Goal: Use online tool/utility: Utilize a website feature to perform a specific function

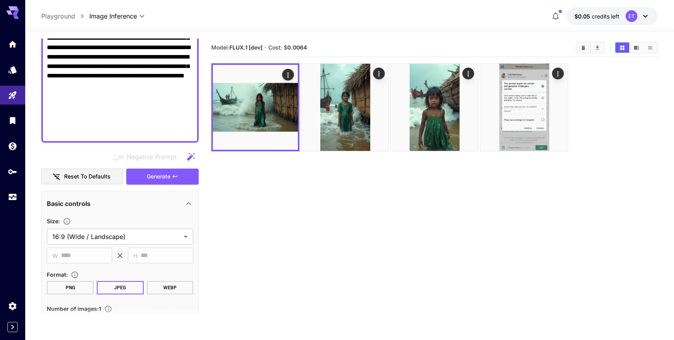
scroll to position [255, 0]
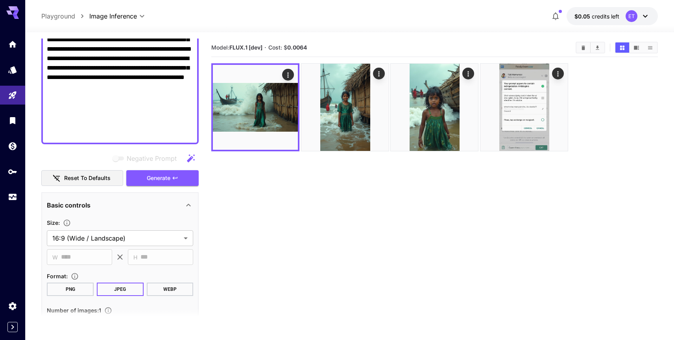
paste textarea "**********"
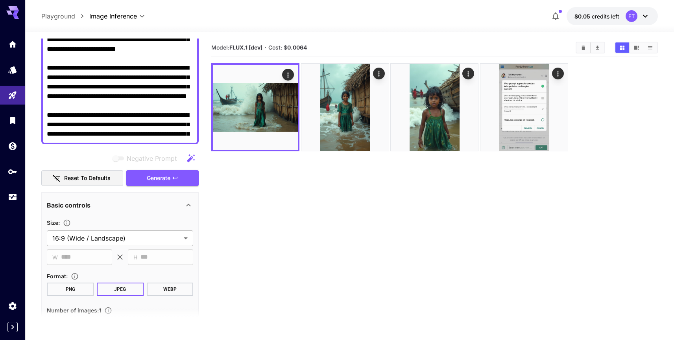
scroll to position [121, 0]
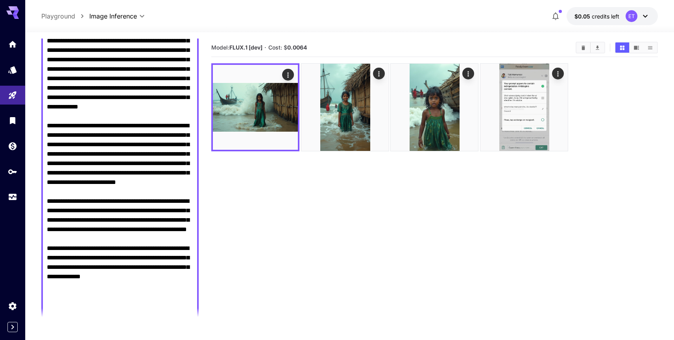
click at [73, 286] on textarea "Negative Prompt" at bounding box center [120, 159] width 146 height 340
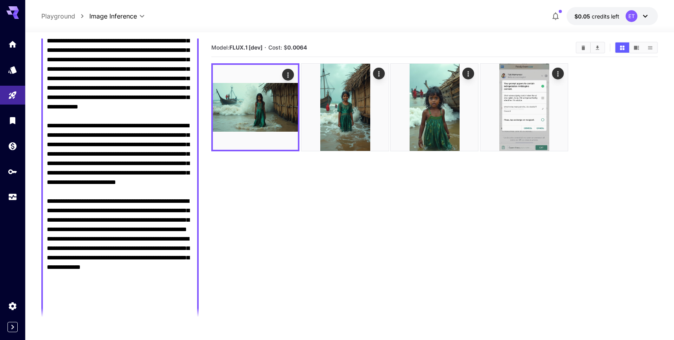
click at [57, 221] on textarea "Negative Prompt" at bounding box center [120, 154] width 146 height 331
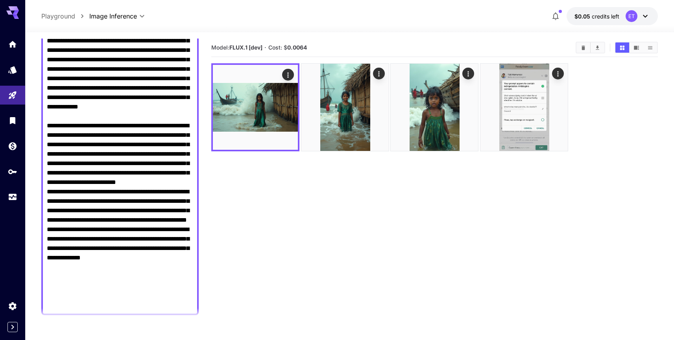
click at [62, 135] on textarea "Negative Prompt" at bounding box center [120, 149] width 146 height 321
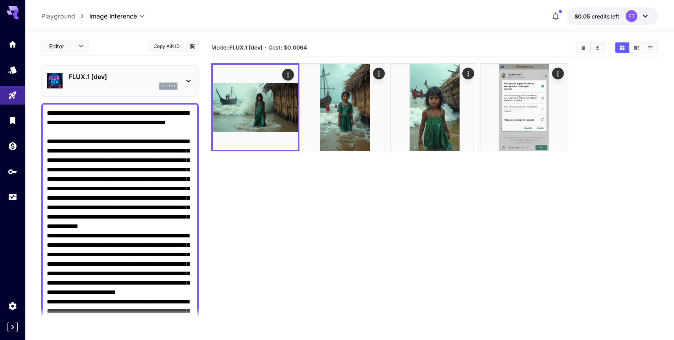
scroll to position [0, 0]
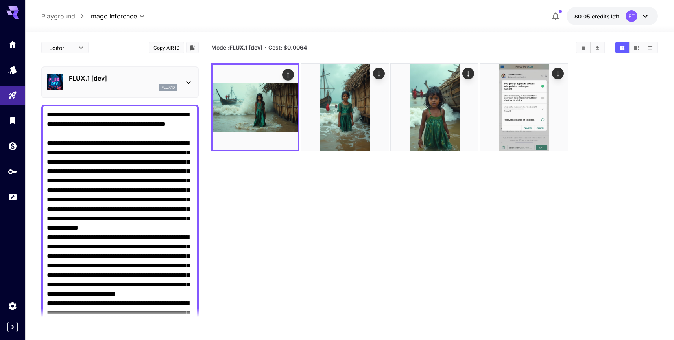
click at [76, 148] on textarea "Negative Prompt" at bounding box center [120, 266] width 146 height 312
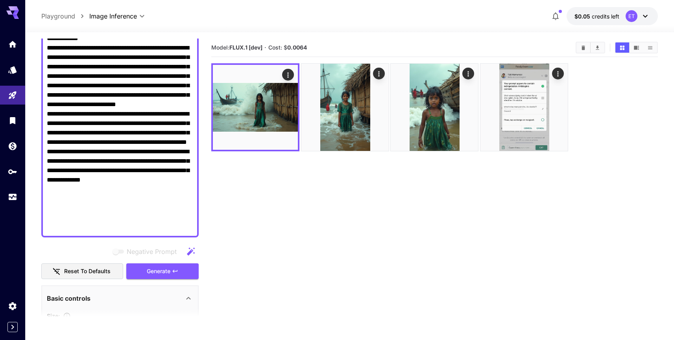
scroll to position [195, 0]
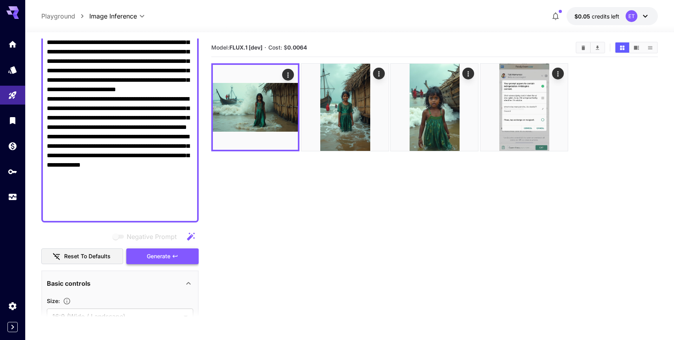
click at [157, 254] on span "Generate" at bounding box center [159, 257] width 24 height 10
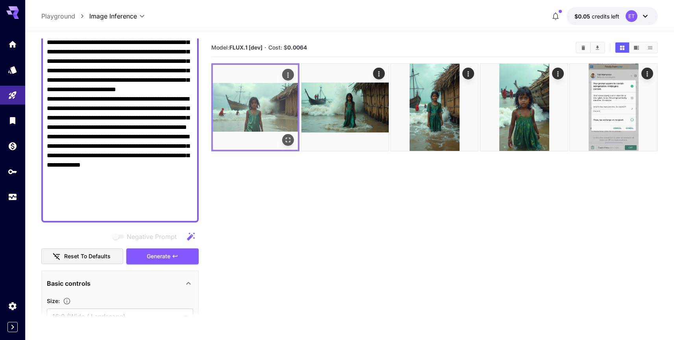
click at [252, 111] on img at bounding box center [255, 107] width 85 height 85
click at [253, 129] on img at bounding box center [255, 107] width 85 height 85
click at [289, 141] on icon "Open in fullscreen" at bounding box center [289, 140] width 8 height 8
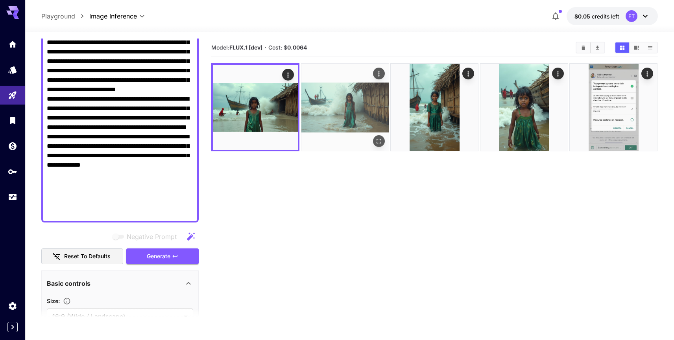
click at [371, 120] on img at bounding box center [344, 107] width 87 height 87
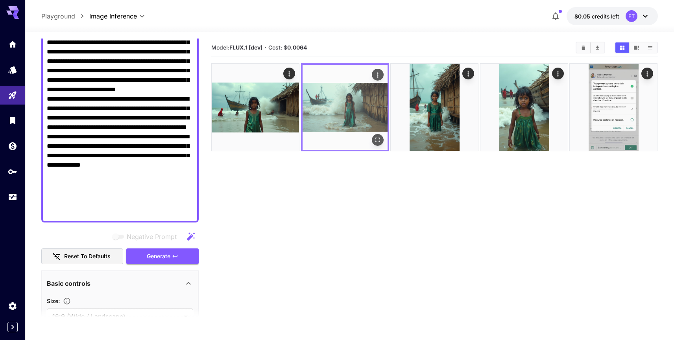
click at [332, 132] on img at bounding box center [345, 107] width 85 height 85
click at [380, 137] on icon "Open in fullscreen" at bounding box center [378, 140] width 8 height 8
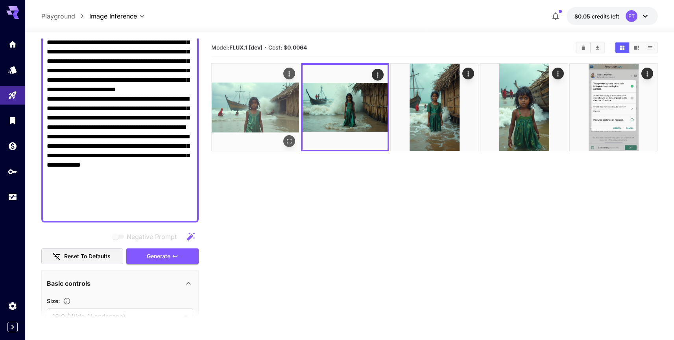
click at [288, 142] on icon "Open in fullscreen" at bounding box center [290, 141] width 8 height 8
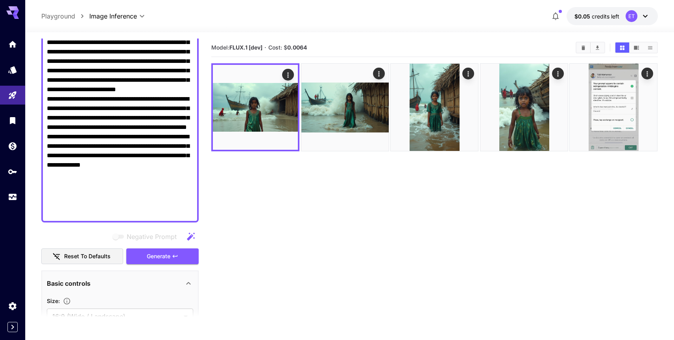
click at [107, 174] on textarea "Negative Prompt" at bounding box center [120, 66] width 146 height 302
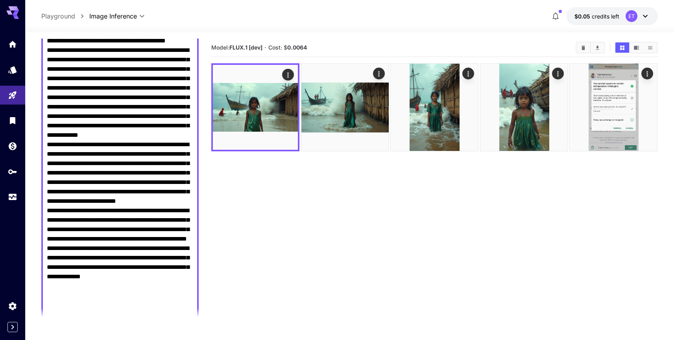
scroll to position [235, 0]
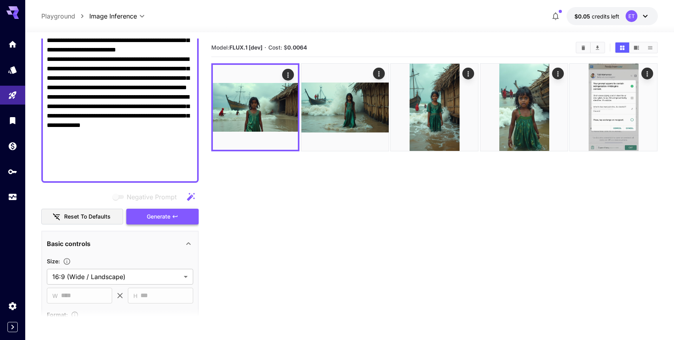
click at [168, 217] on span "Generate" at bounding box center [159, 217] width 24 height 10
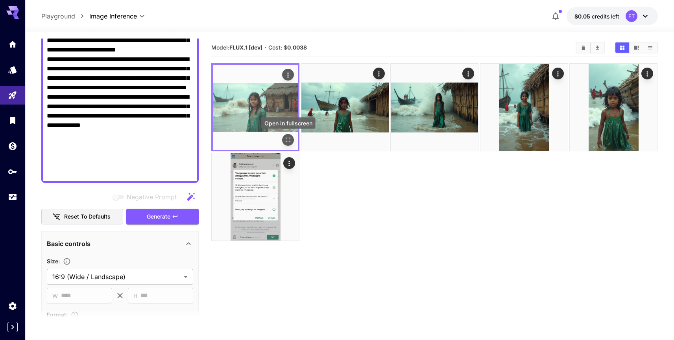
click at [288, 139] on icon "Open in fullscreen" at bounding box center [289, 140] width 8 height 8
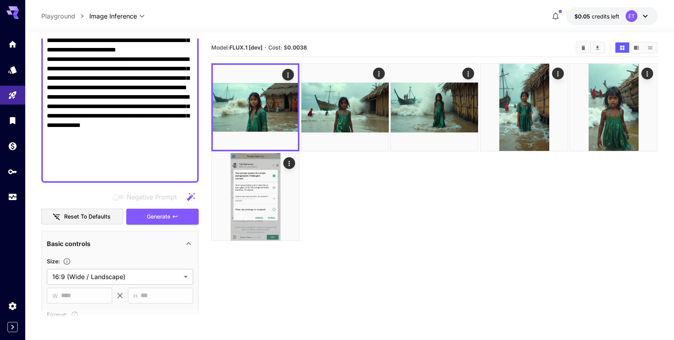
click at [99, 84] on textarea "Negative Prompt" at bounding box center [120, 26] width 146 height 302
paste textarea "**********"
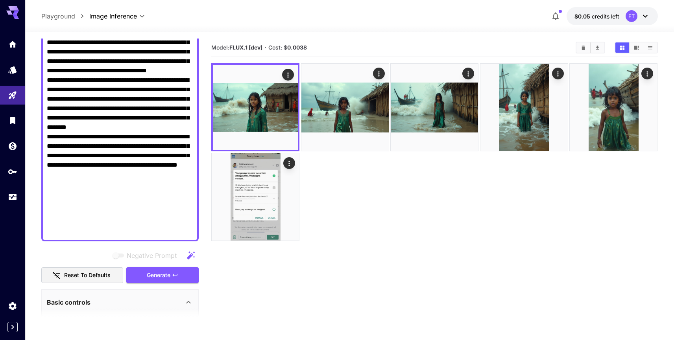
scroll to position [377, 0]
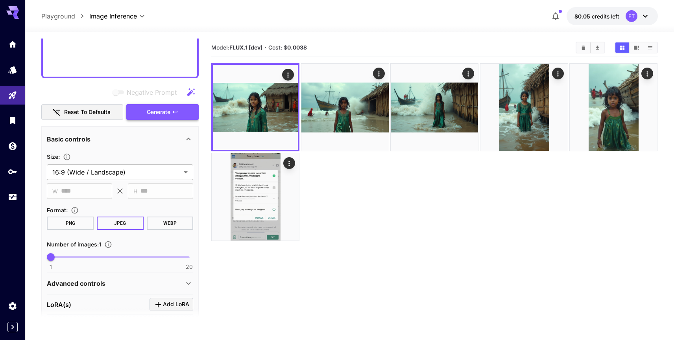
click at [161, 111] on span "Generate" at bounding box center [159, 112] width 24 height 10
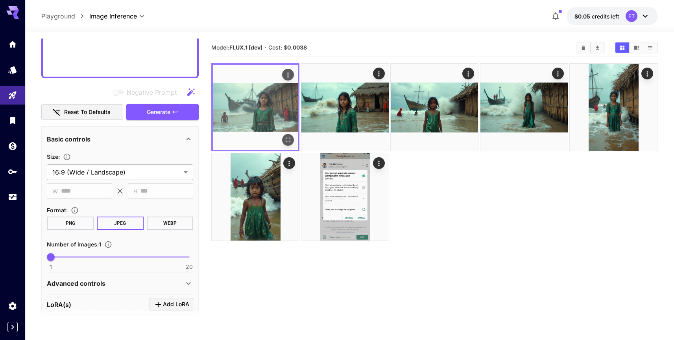
click at [250, 106] on img at bounding box center [255, 107] width 85 height 85
click at [287, 141] on icon "Open in fullscreen" at bounding box center [289, 140] width 8 height 8
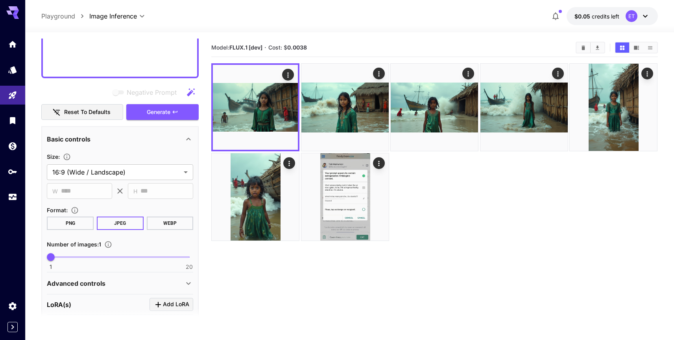
paste textarea "**********"
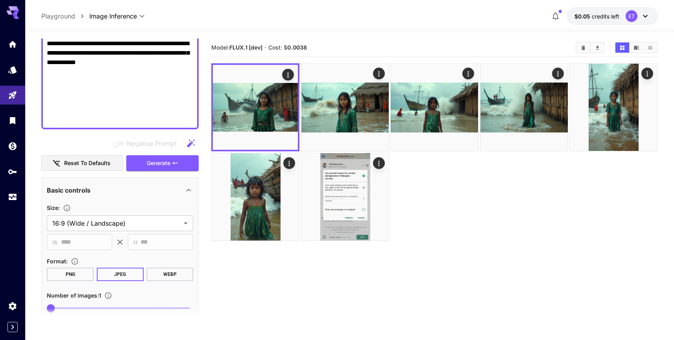
scroll to position [393, 0]
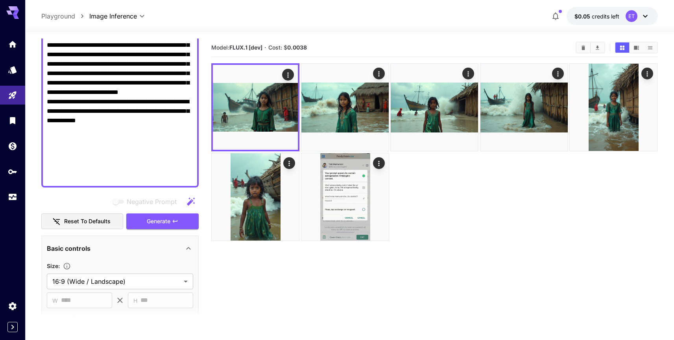
scroll to position [202, 0]
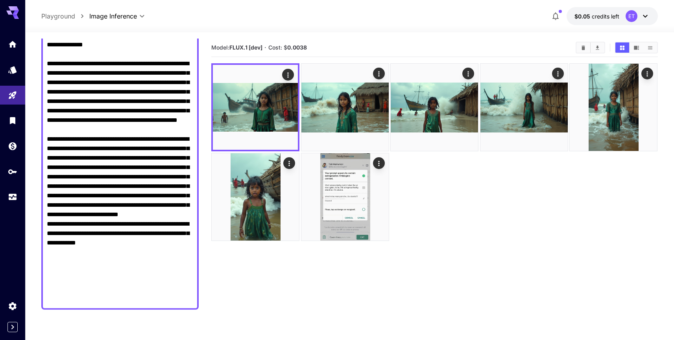
click at [71, 166] on textarea "Negative Prompt" at bounding box center [120, 106] width 146 height 397
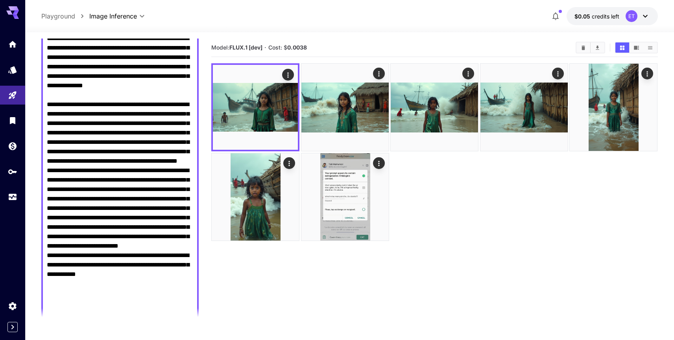
scroll to position [132, 0]
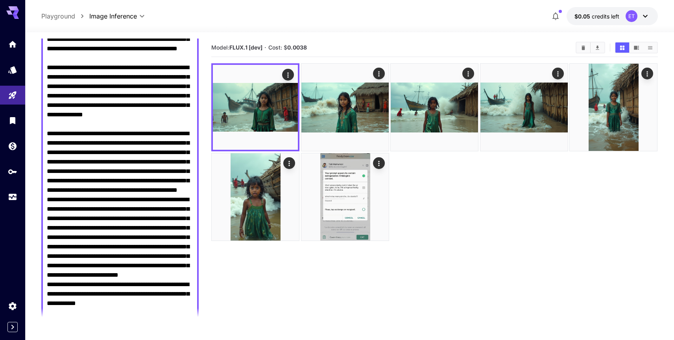
click at [70, 143] on textarea "Negative Prompt" at bounding box center [120, 171] width 146 height 387
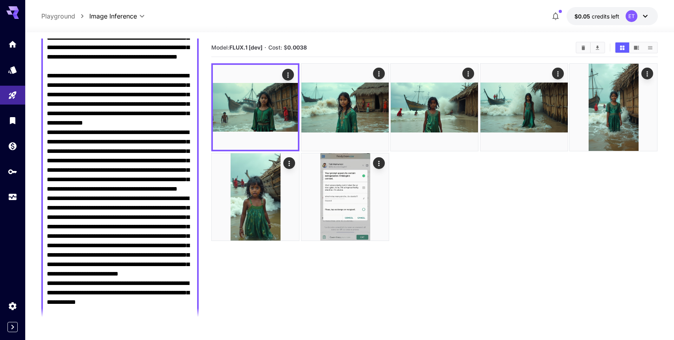
scroll to position [9, 0]
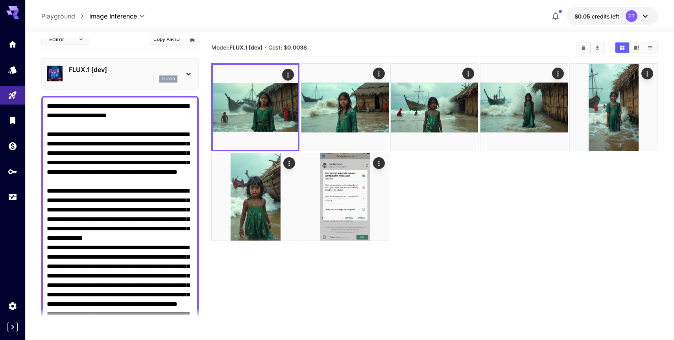
click at [61, 189] on textarea "Negative Prompt" at bounding box center [120, 291] width 146 height 378
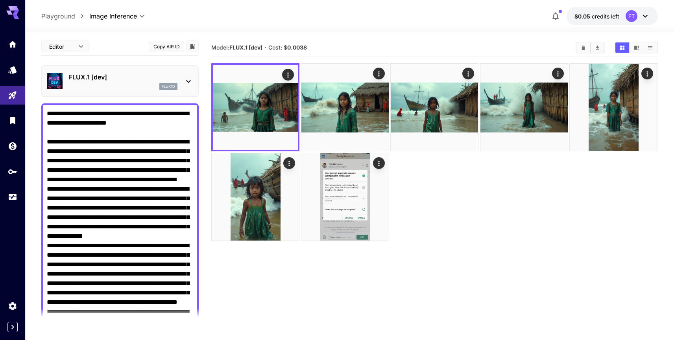
scroll to position [0, 0]
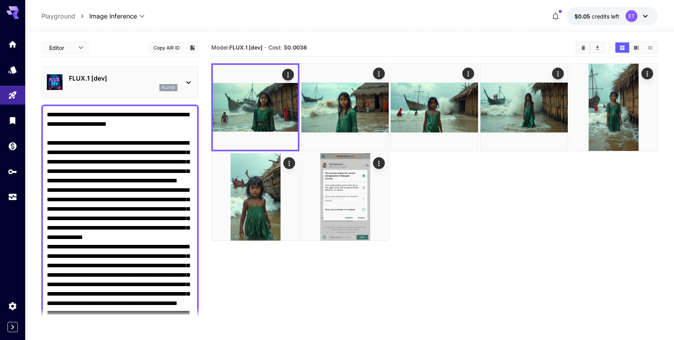
click at [60, 137] on textarea "Negative Prompt" at bounding box center [120, 294] width 146 height 368
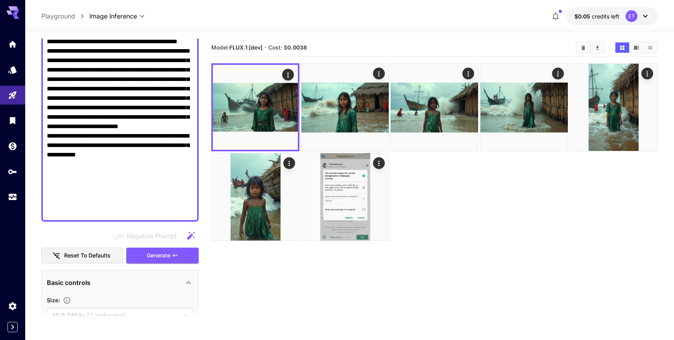
scroll to position [351, 0]
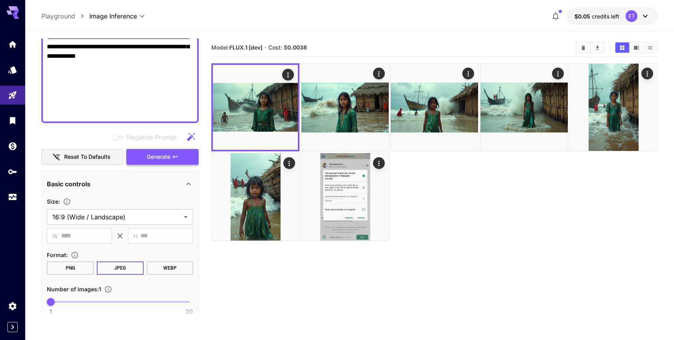
click at [157, 158] on span "Generate" at bounding box center [159, 157] width 24 height 10
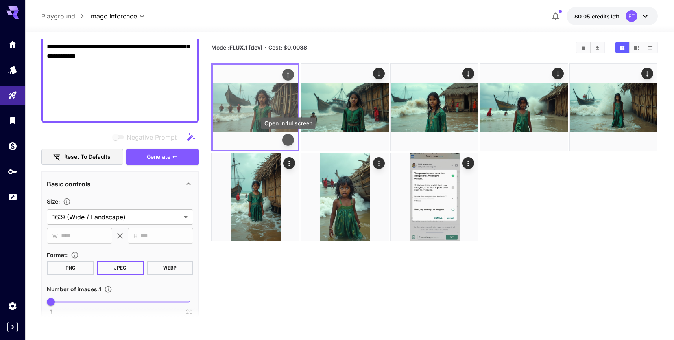
click at [288, 138] on icon "Open in fullscreen" at bounding box center [289, 140] width 8 height 8
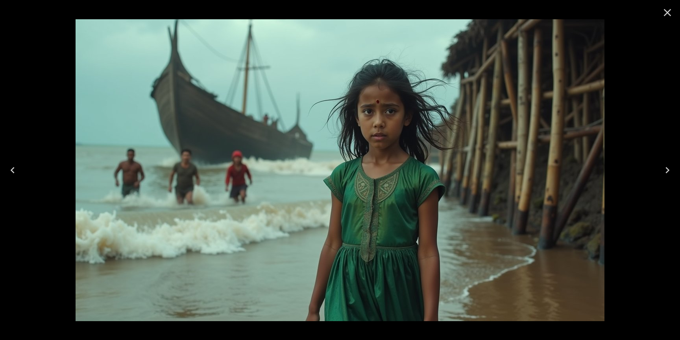
click at [667, 12] on icon "Close" at bounding box center [667, 12] width 7 height 7
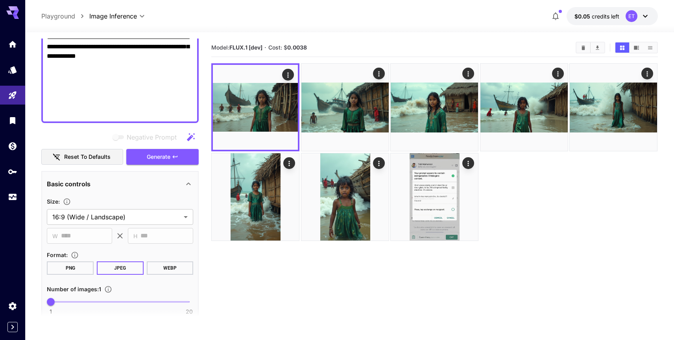
paste textarea "**********"
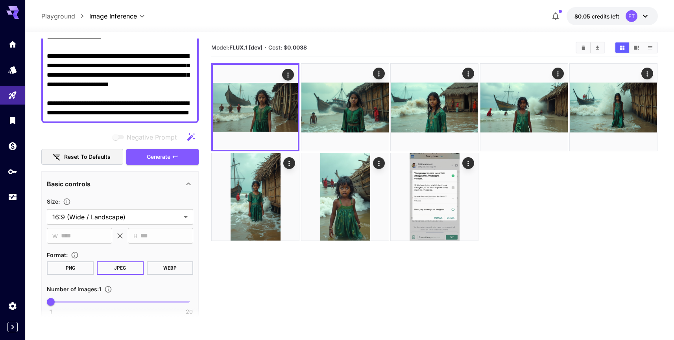
scroll to position [197, 0]
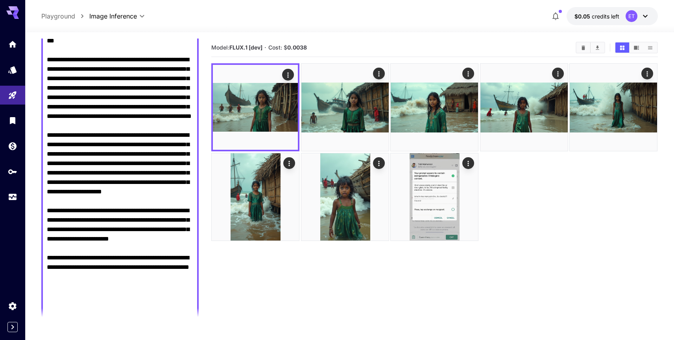
click at [108, 149] on textarea "Negative Prompt" at bounding box center [120, 121] width 146 height 416
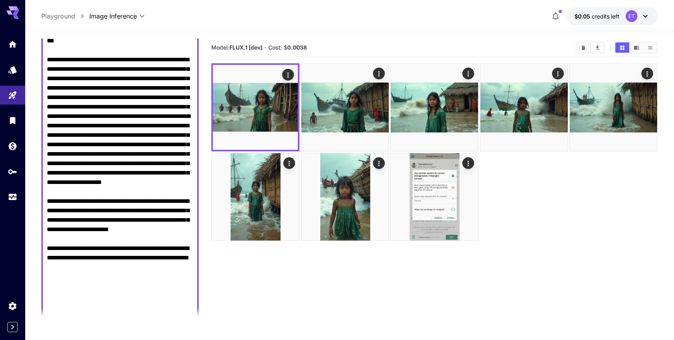
scroll to position [299, 0]
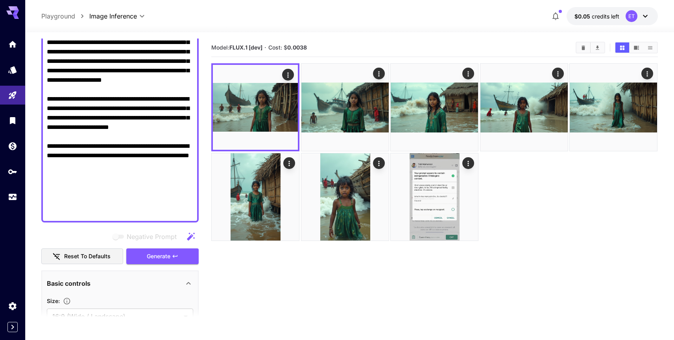
click at [85, 187] on textarea "Negative Prompt" at bounding box center [120, 14] width 146 height 406
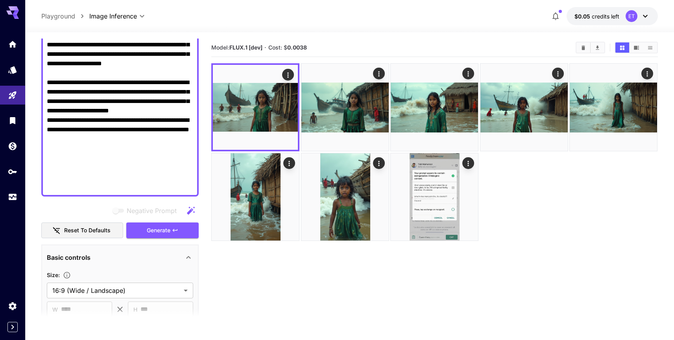
scroll to position [270, 0]
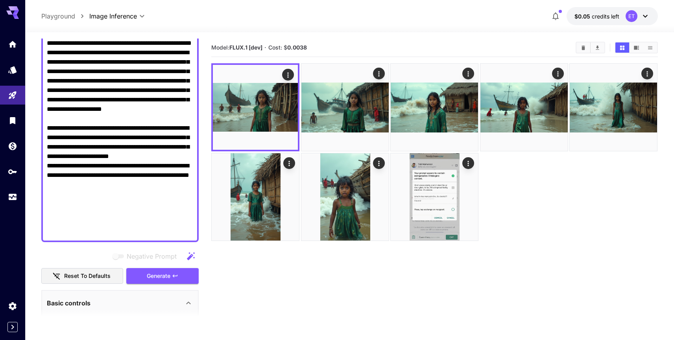
click at [79, 155] on textarea "Negative Prompt" at bounding box center [120, 38] width 146 height 397
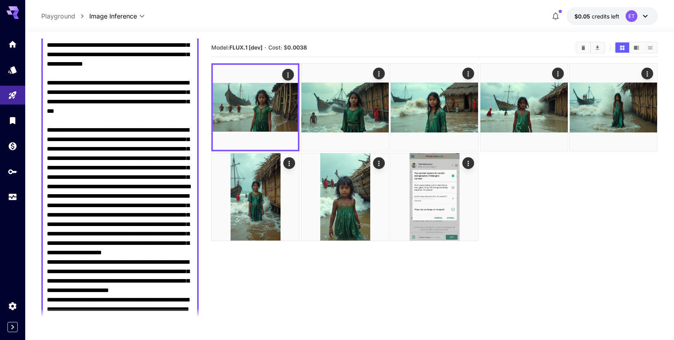
scroll to position [122, 0]
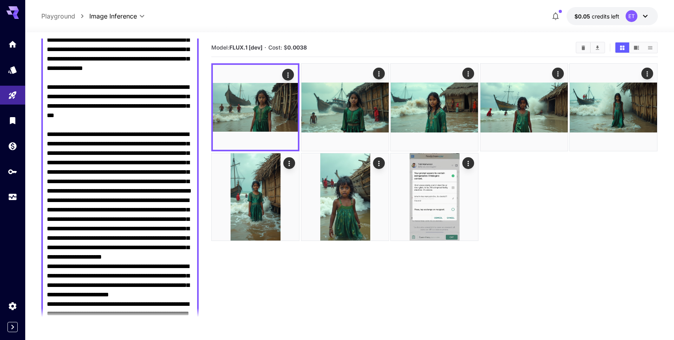
click at [72, 131] on textarea "Negative Prompt" at bounding box center [120, 181] width 146 height 387
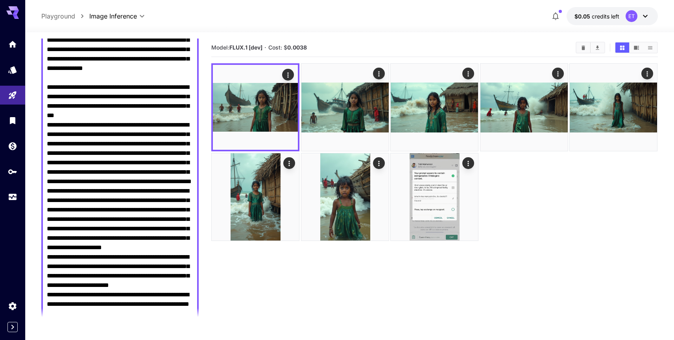
click at [65, 88] on textarea "Negative Prompt" at bounding box center [120, 177] width 146 height 378
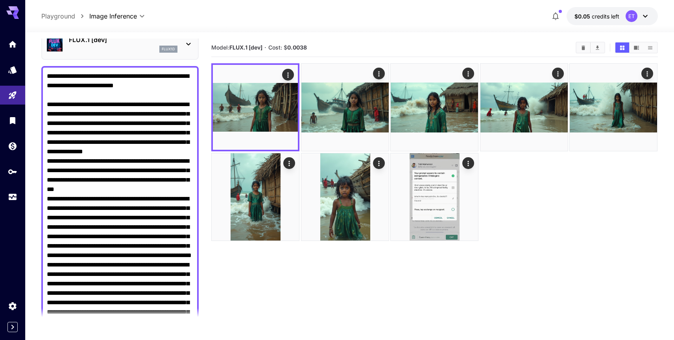
click at [66, 98] on textarea "Negative Prompt" at bounding box center [120, 256] width 146 height 368
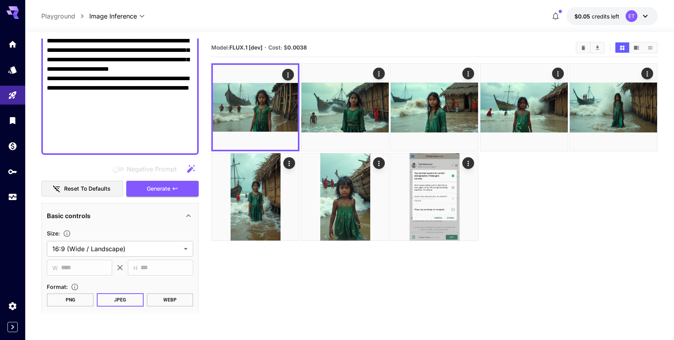
scroll to position [416, 0]
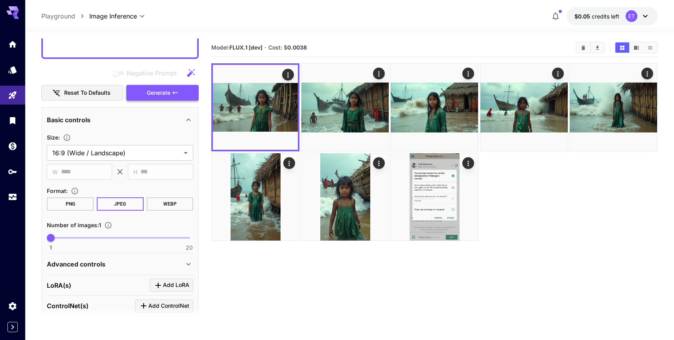
click at [163, 95] on span "Generate" at bounding box center [159, 93] width 24 height 10
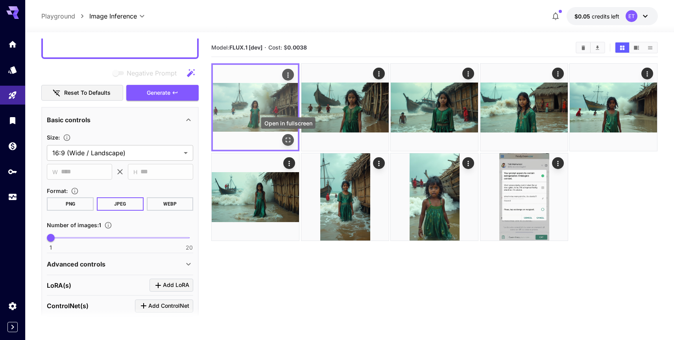
click at [286, 140] on icon "Open in fullscreen" at bounding box center [289, 140] width 8 height 8
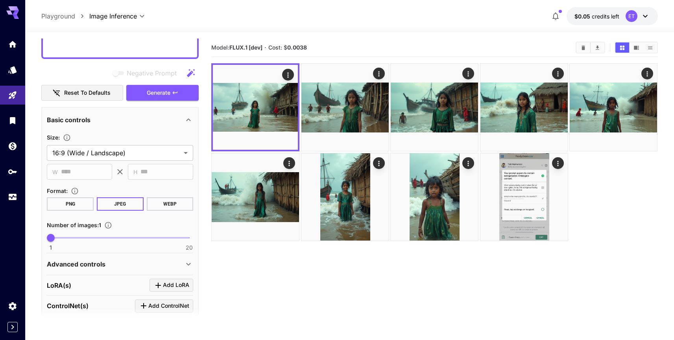
paste textarea "**********"
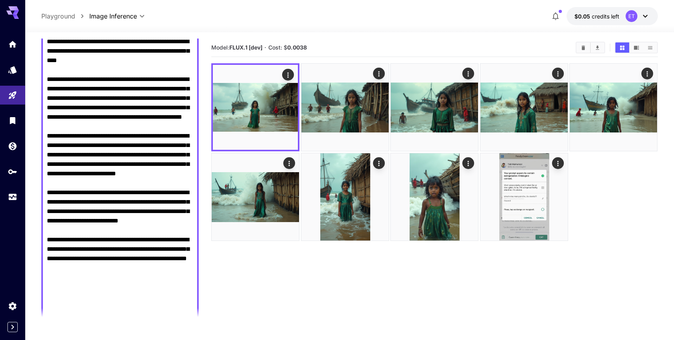
scroll to position [324, 0]
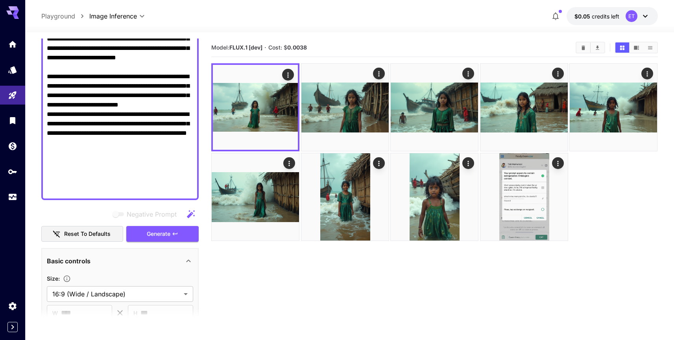
scroll to position [310, 0]
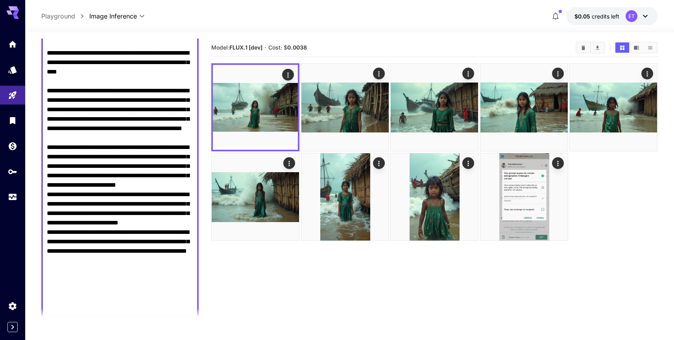
scroll to position [183, 0]
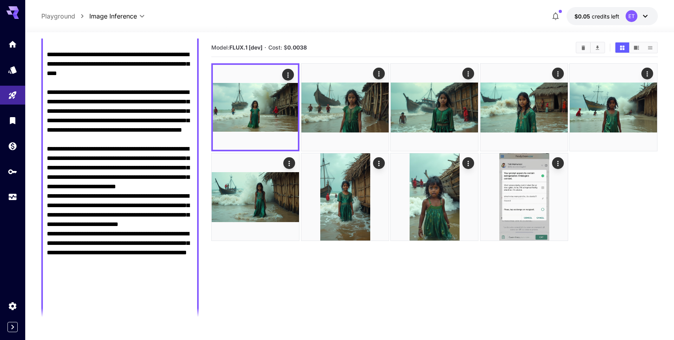
click at [71, 168] on textarea "Negative Prompt" at bounding box center [120, 120] width 146 height 387
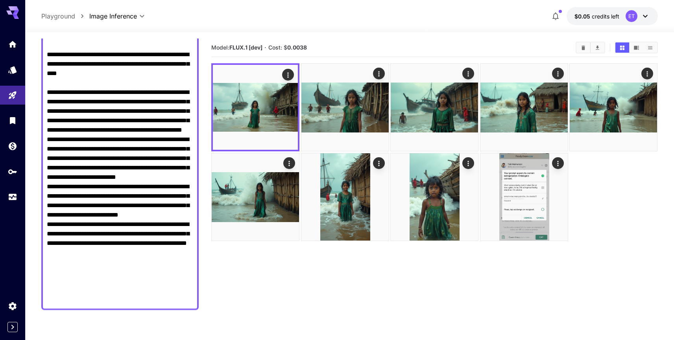
click at [62, 107] on textarea "Negative Prompt" at bounding box center [120, 116] width 146 height 378
click at [62, 104] on textarea "Negative Prompt" at bounding box center [120, 116] width 146 height 378
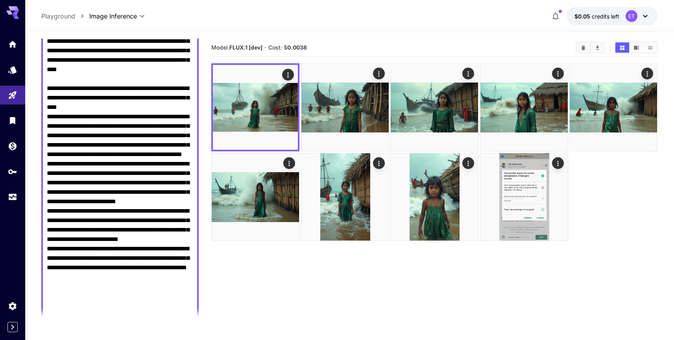
click at [60, 100] on textarea "Negative Prompt" at bounding box center [120, 145] width 146 height 368
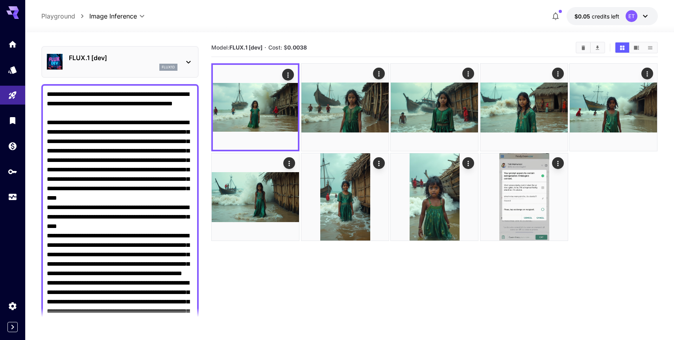
scroll to position [20, 0]
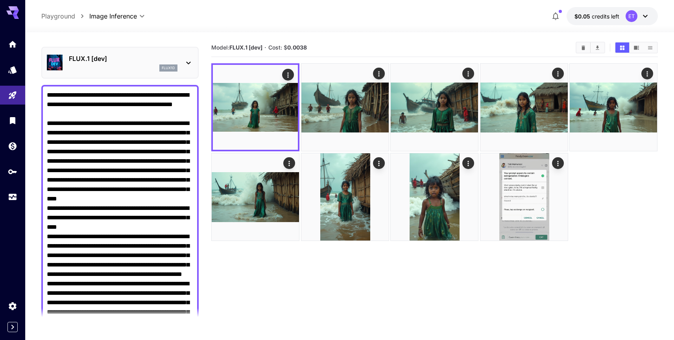
click at [60, 125] on textarea "Negative Prompt" at bounding box center [120, 270] width 146 height 359
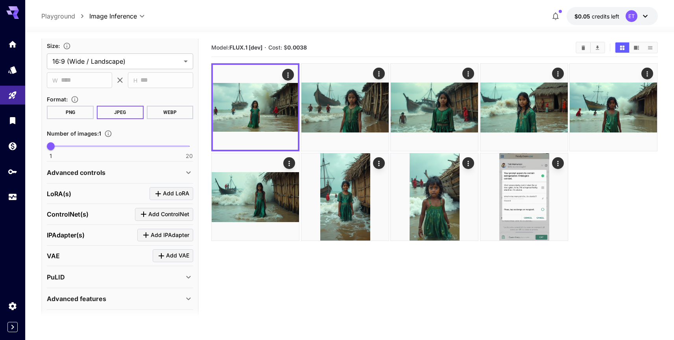
scroll to position [370, 0]
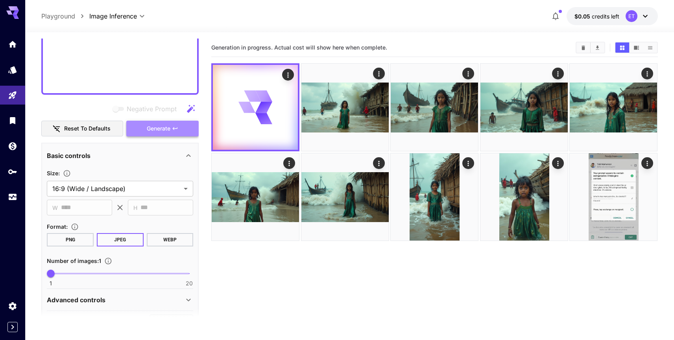
click at [162, 126] on span "Generate" at bounding box center [159, 129] width 24 height 10
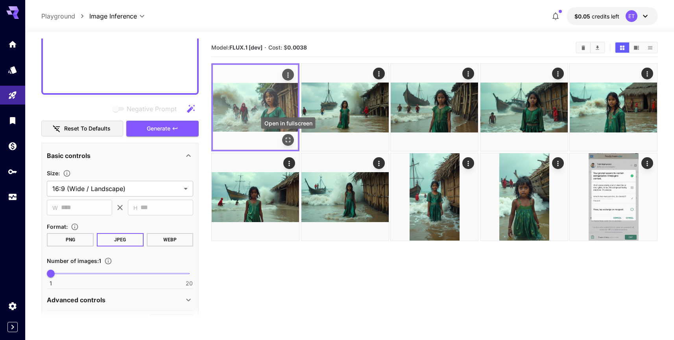
click at [287, 140] on icon "Open in fullscreen" at bounding box center [289, 140] width 8 height 8
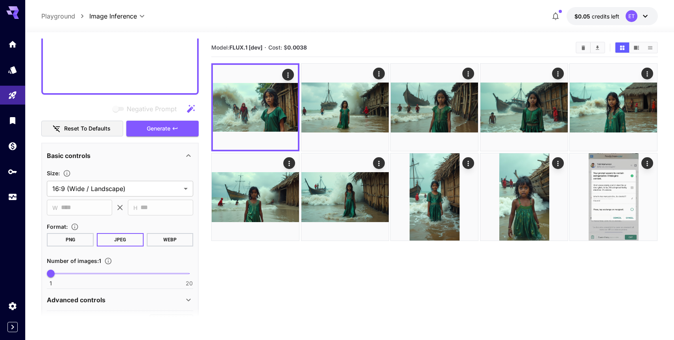
paste textarea "**********"
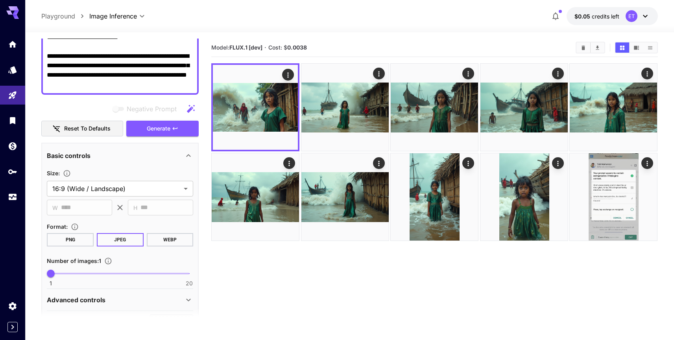
scroll to position [178, 0]
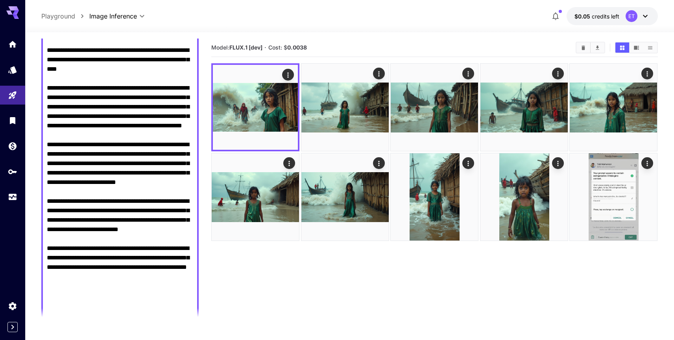
click at [91, 97] on textarea "Negative Prompt" at bounding box center [120, 130] width 146 height 397
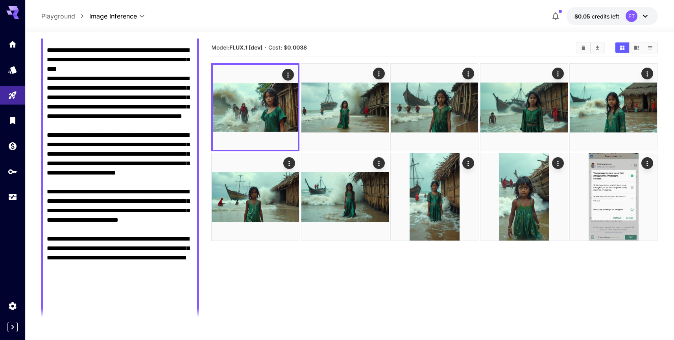
click at [63, 59] on textarea "Negative Prompt" at bounding box center [120, 125] width 146 height 387
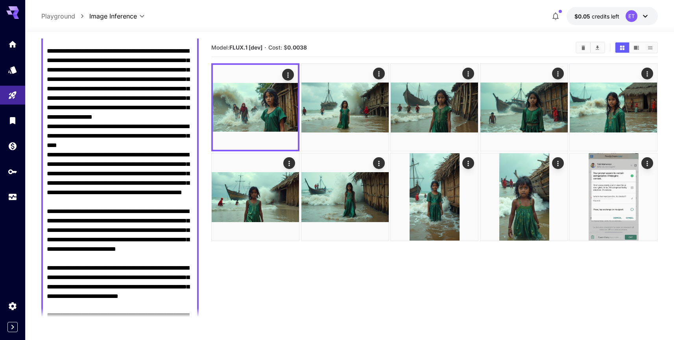
scroll to position [51, 0]
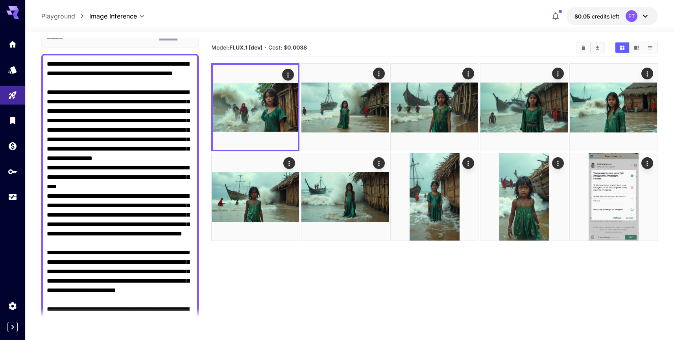
click at [73, 89] on textarea "Negative Prompt" at bounding box center [120, 248] width 146 height 378
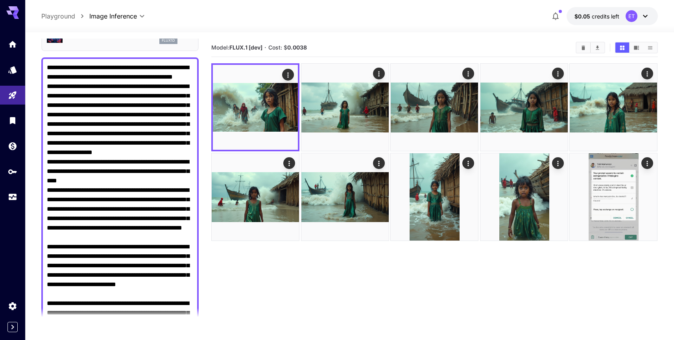
scroll to position [0, 0]
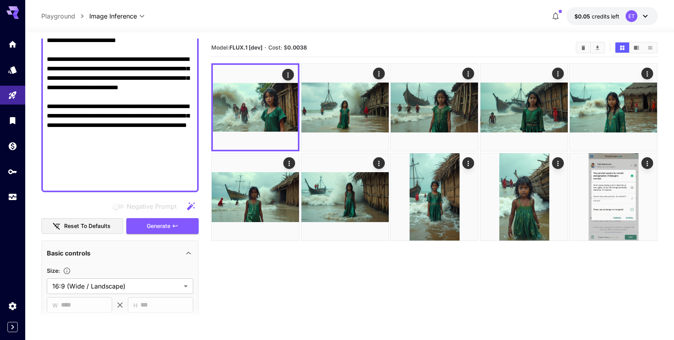
click at [75, 89] on textarea "Negative Prompt" at bounding box center [120, 3] width 146 height 368
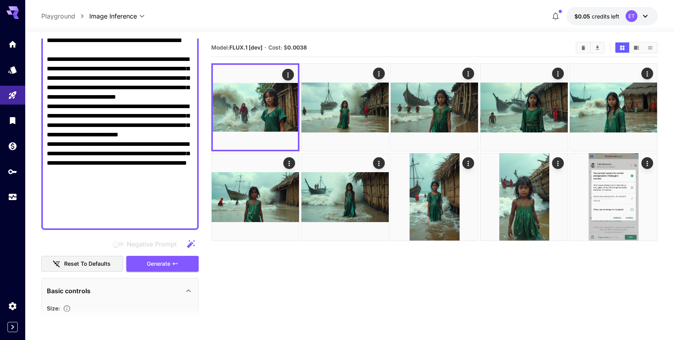
scroll to position [180, 0]
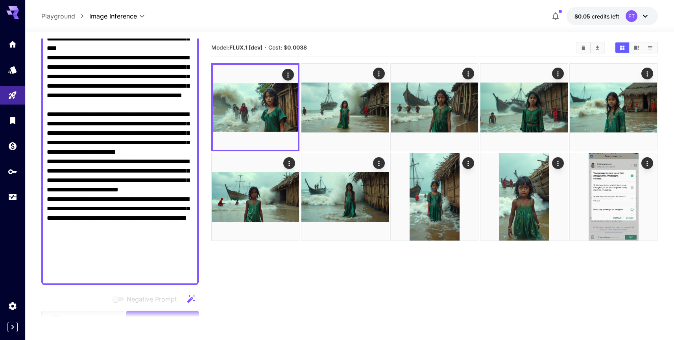
click at [66, 134] on textarea "Negative Prompt" at bounding box center [120, 104] width 146 height 349
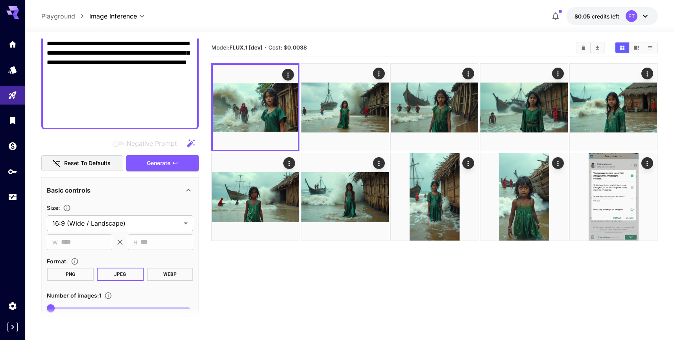
scroll to position [370, 0]
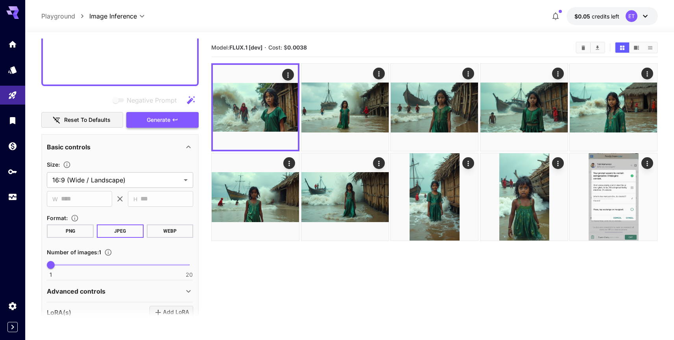
click at [161, 121] on span "Generate" at bounding box center [159, 120] width 24 height 10
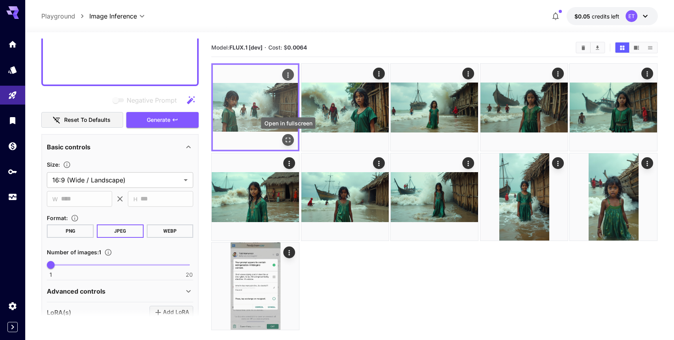
click at [287, 138] on icon "Open in fullscreen" at bounding box center [288, 140] width 5 height 5
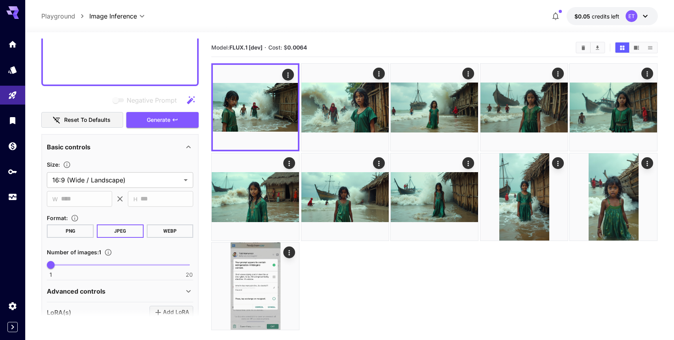
paste textarea "**********"
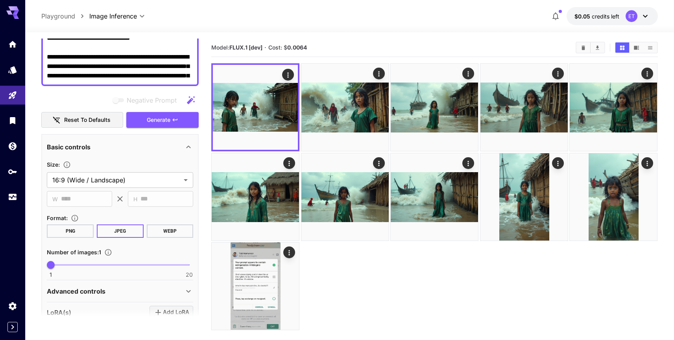
scroll to position [225, 0]
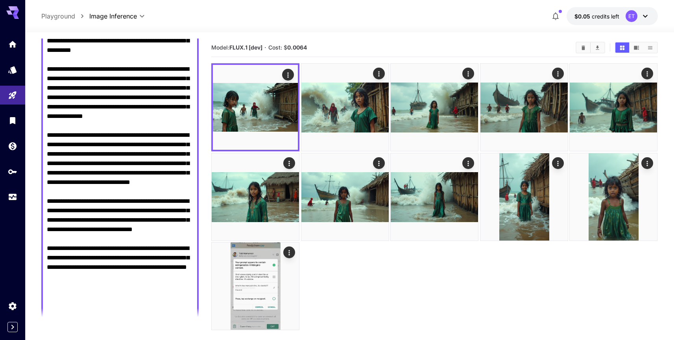
click at [107, 81] on textarea "Negative Prompt" at bounding box center [120, 107] width 146 height 444
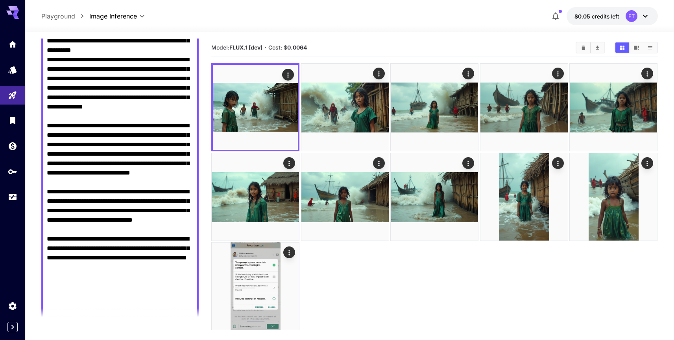
scroll to position [252, 0]
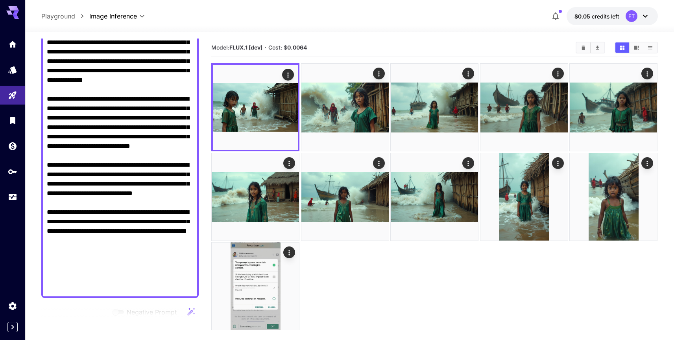
click at [70, 119] on textarea "Negative Prompt" at bounding box center [120, 75] width 146 height 434
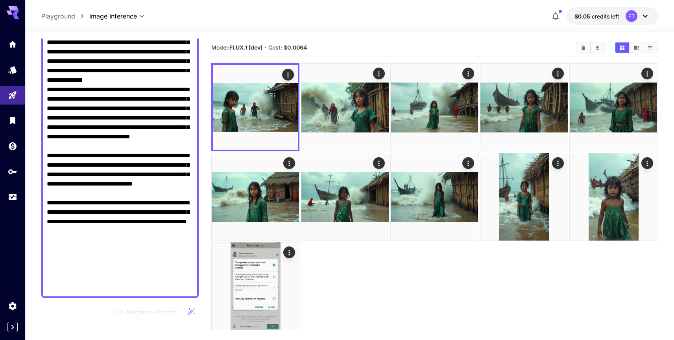
scroll to position [318, 0]
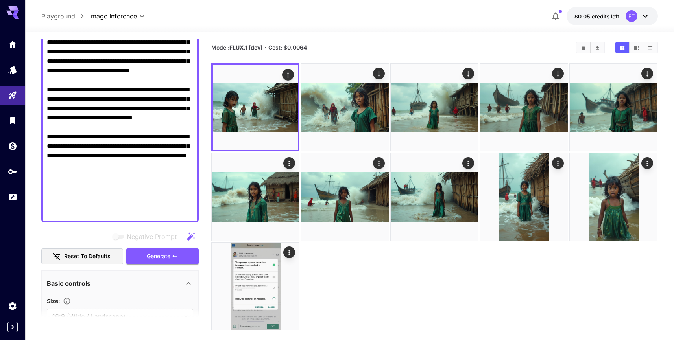
click at [66, 116] on textarea "Negative Prompt" at bounding box center [120, 4] width 146 height 425
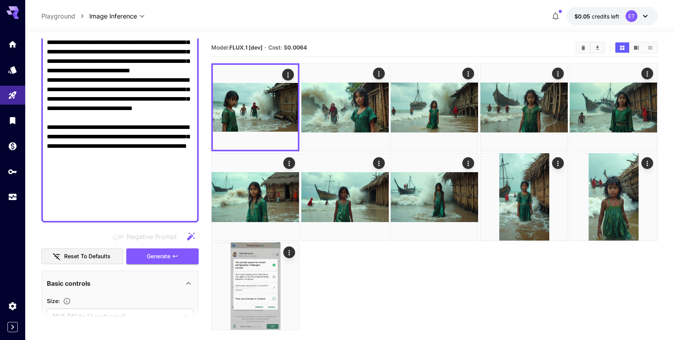
scroll to position [384, 0]
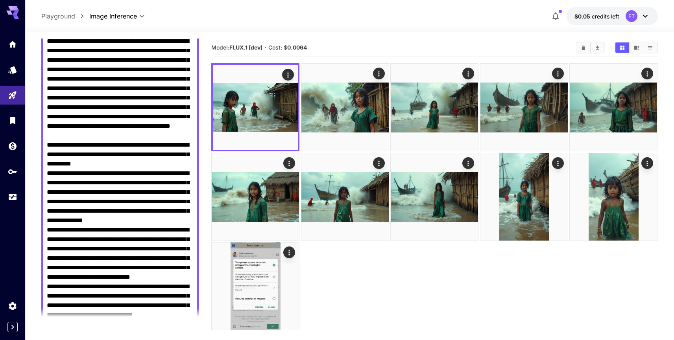
scroll to position [108, 0]
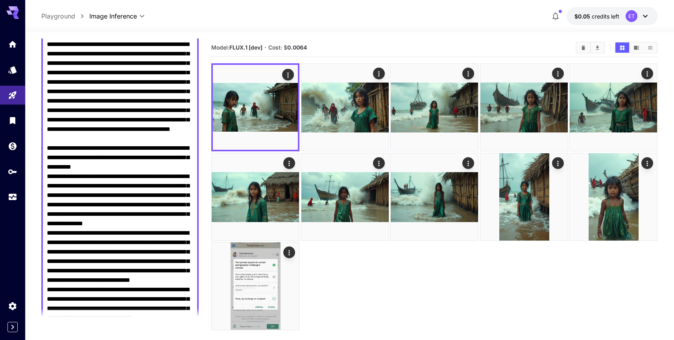
click at [77, 157] on textarea "Negative Prompt" at bounding box center [120, 205] width 146 height 406
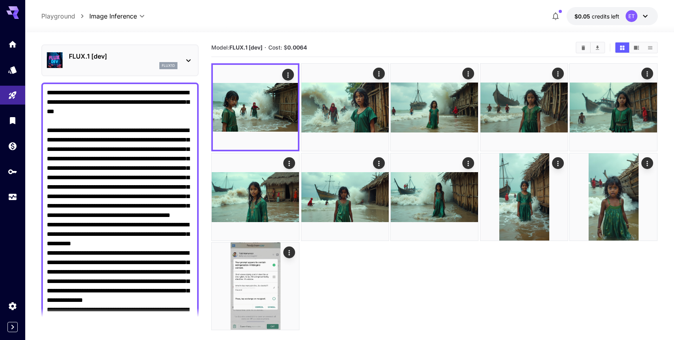
scroll to position [0, 0]
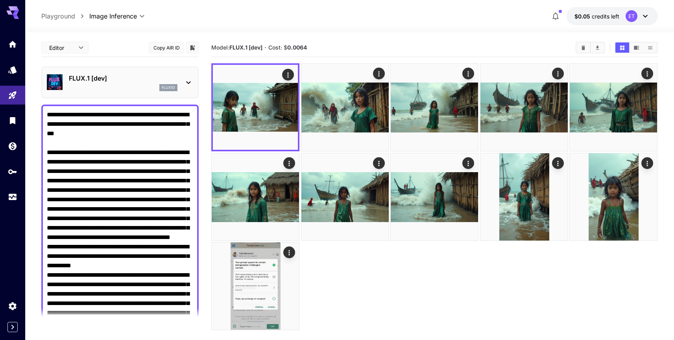
click at [75, 148] on textarea "Negative Prompt" at bounding box center [120, 308] width 146 height 397
click at [72, 146] on textarea "Negative Prompt" at bounding box center [120, 308] width 146 height 397
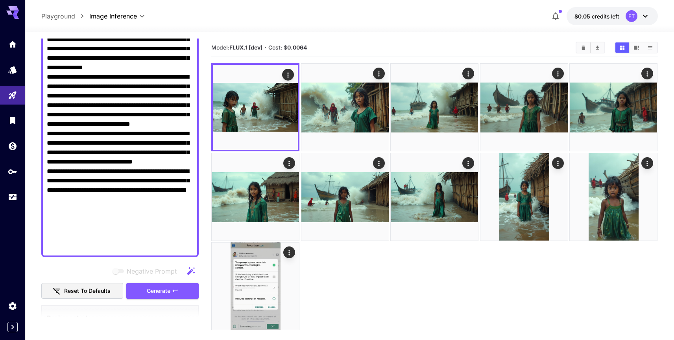
scroll to position [251, 0]
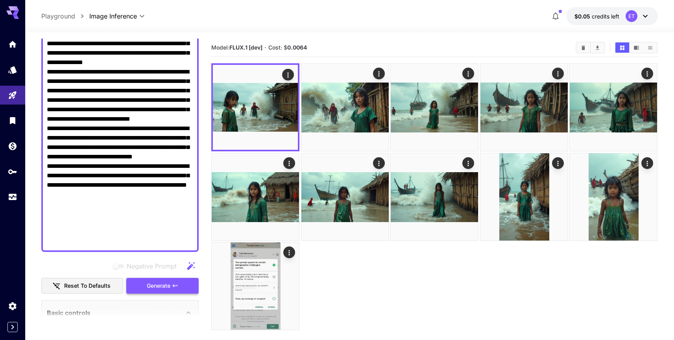
click at [150, 287] on span "Generate" at bounding box center [159, 286] width 24 height 10
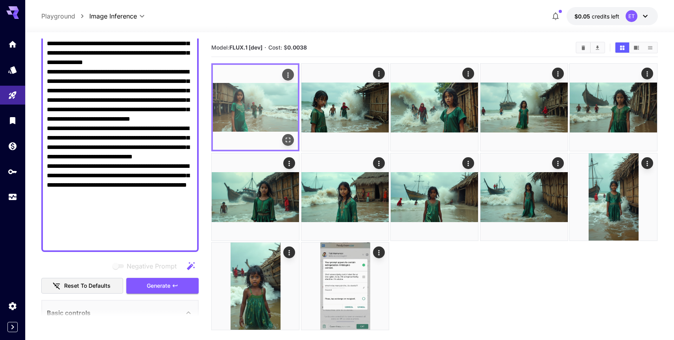
click at [288, 139] on icon "Open in fullscreen" at bounding box center [289, 140] width 8 height 8
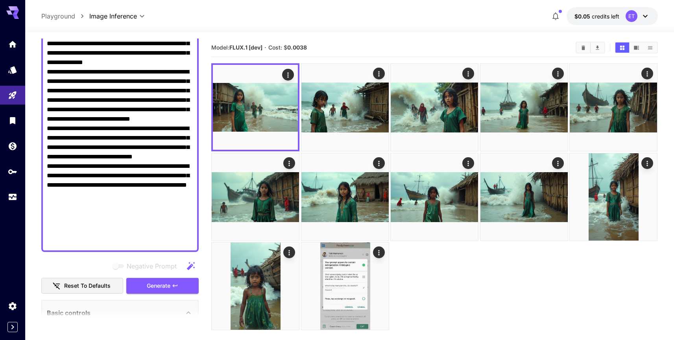
click at [127, 89] on textarea "Negative Prompt" at bounding box center [120, 53] width 146 height 387
paste textarea "**********"
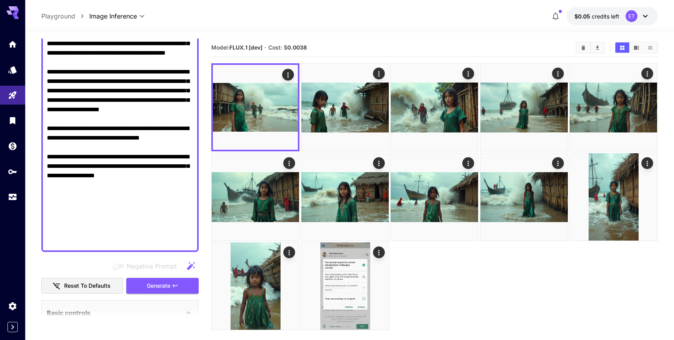
scroll to position [150, 0]
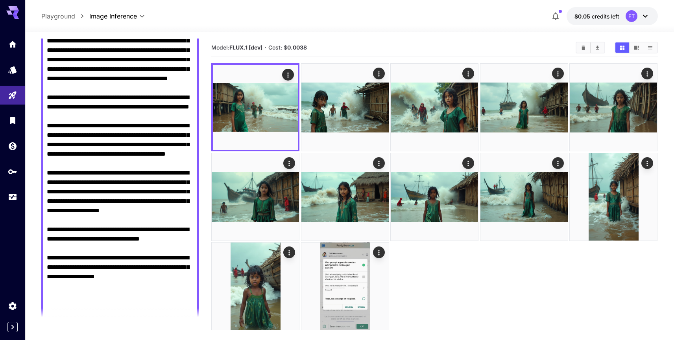
click at [85, 142] on textarea "Negative Prompt" at bounding box center [120, 145] width 146 height 368
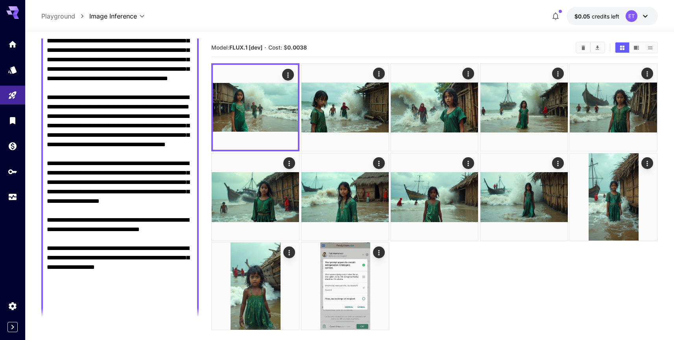
click at [61, 106] on textarea "Negative Prompt" at bounding box center [120, 140] width 146 height 359
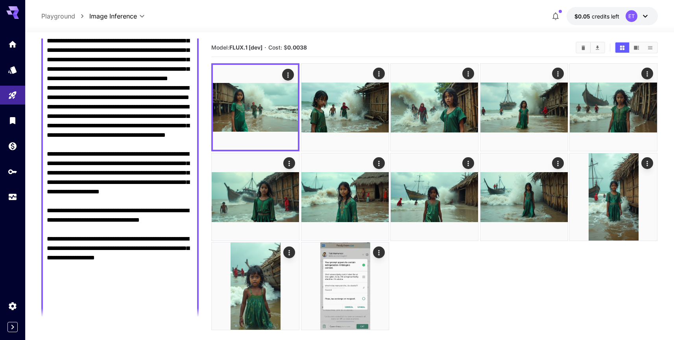
scroll to position [140, 0]
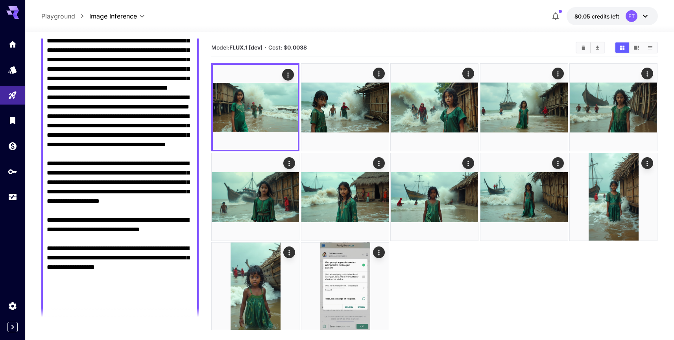
click at [63, 197] on textarea "Negative Prompt" at bounding box center [120, 144] width 146 height 349
click at [62, 194] on textarea "Negative Prompt" at bounding box center [120, 144] width 146 height 349
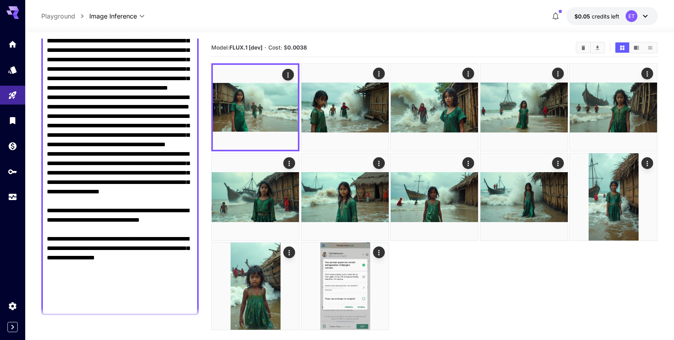
click at [57, 248] on textarea "Negative Prompt" at bounding box center [120, 140] width 146 height 340
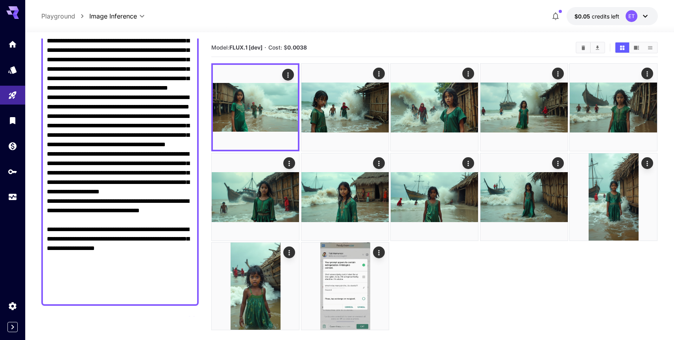
click at [56, 268] on textarea "Negative Prompt" at bounding box center [120, 135] width 146 height 331
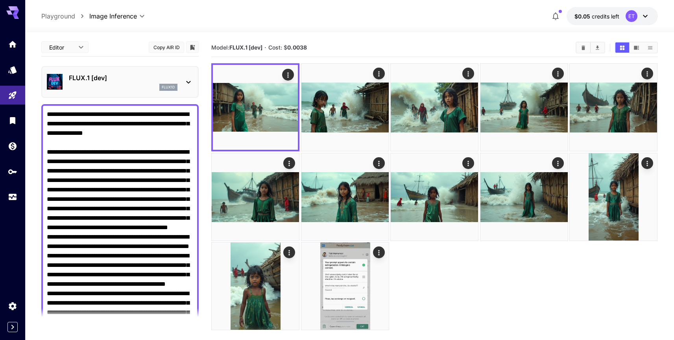
scroll to position [0, 0]
click at [62, 140] on textarea "Negative Prompt" at bounding box center [120, 270] width 146 height 321
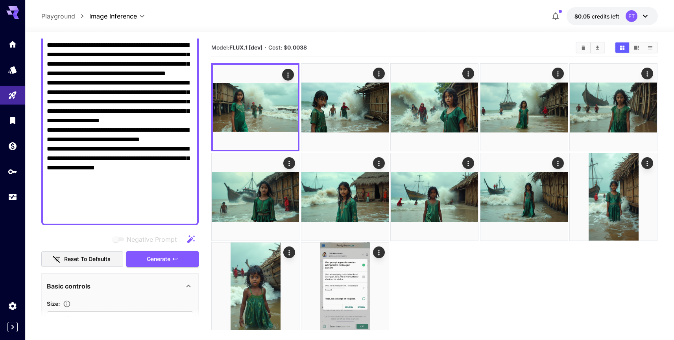
scroll to position [205, 0]
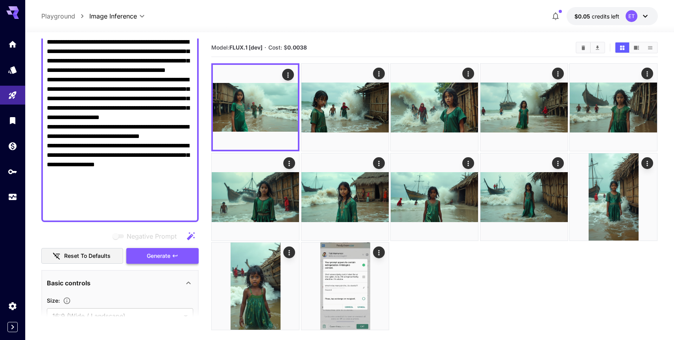
type textarea "**********"
click at [156, 254] on span "Generate" at bounding box center [159, 256] width 24 height 10
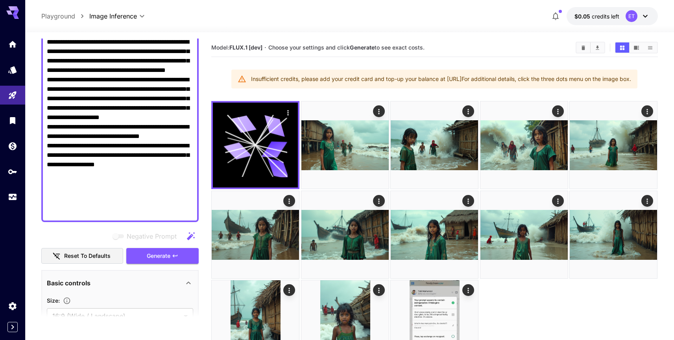
drag, startPoint x: 263, startPoint y: 88, endPoint x: 227, endPoint y: 76, distance: 37.6
click at [231, 76] on div "Insufficient credits, please add your credit card and top-up your balance at [U…" at bounding box center [434, 79] width 406 height 19
click at [222, 65] on div at bounding box center [222, 65] width 0 height 0
click at [290, 60] on section "Model: FLUX.1 [dev] · Choose your settings and click Generate to see exact cost…" at bounding box center [434, 209] width 447 height 340
